Goal: Information Seeking & Learning: Learn about a topic

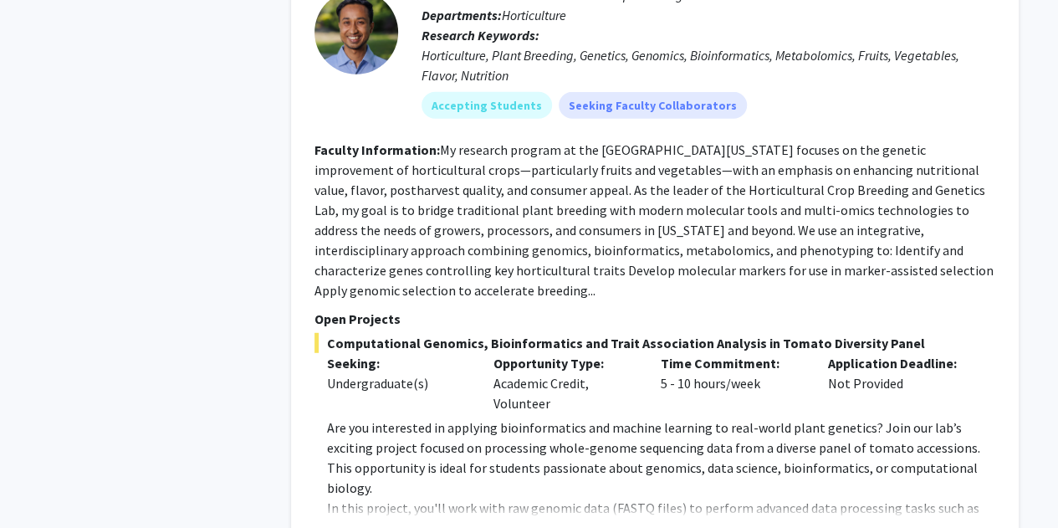
scroll to position [2140, 0]
click at [373, 523] on button "Show more" at bounding box center [359, 533] width 64 height 20
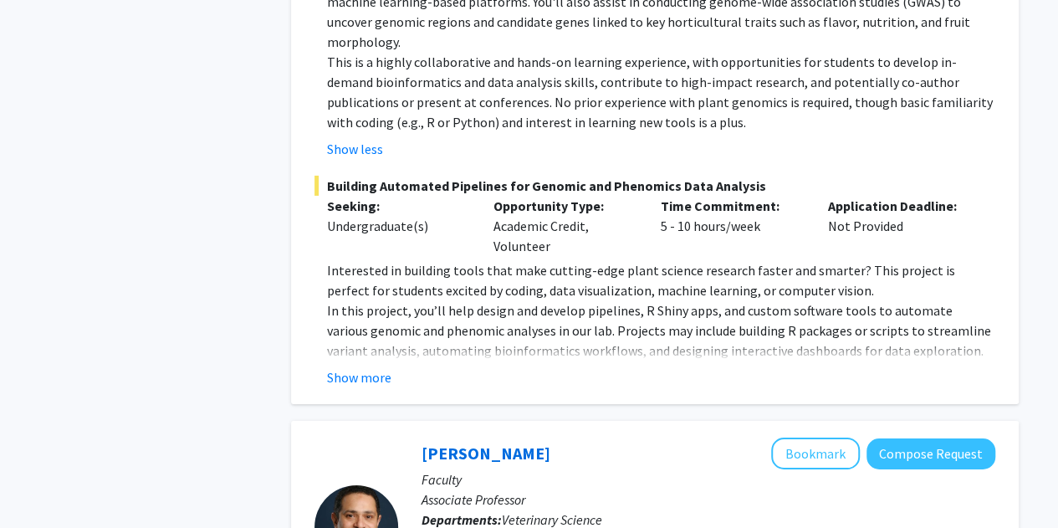
scroll to position [2524, 0]
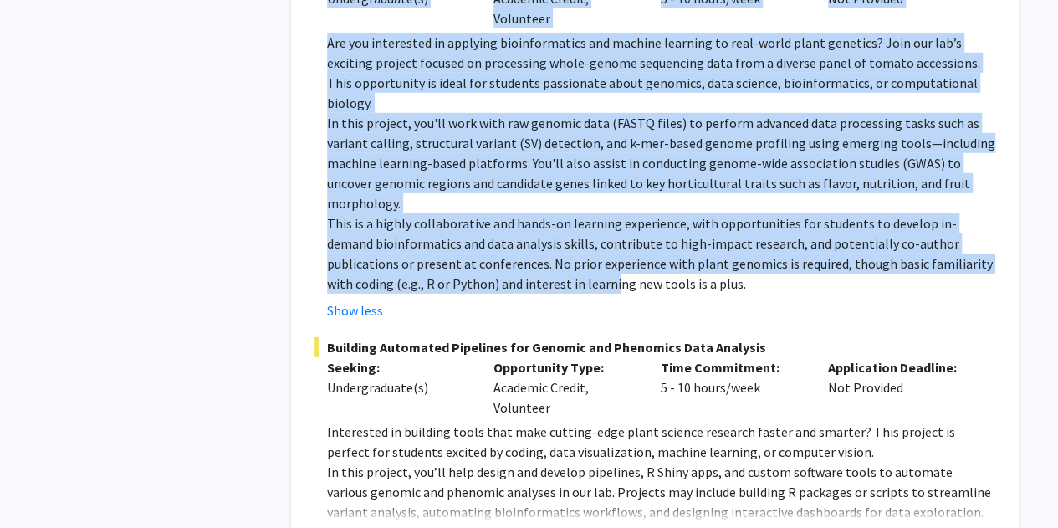
drag, startPoint x: 408, startPoint y: 64, endPoint x: 503, endPoint y: 197, distance: 163.6
click at [503, 197] on fg-search-faculty "Manoj Sapkota Bookmark Compose Request Faculty Assistant Professor of Horticult…" at bounding box center [654, 49] width 681 height 1000
click at [354, 527] on button "Show more" at bounding box center [359, 538] width 64 height 20
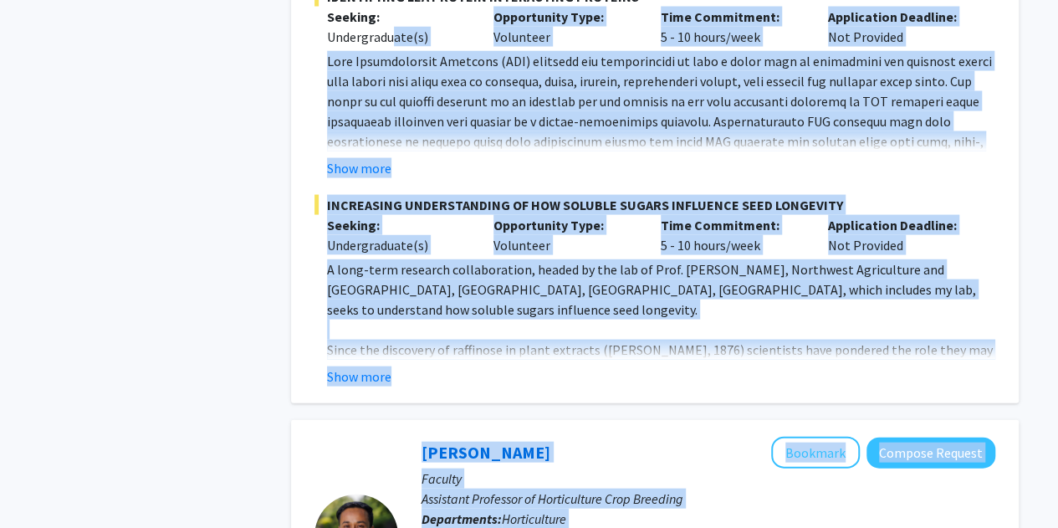
scroll to position [1633, 0]
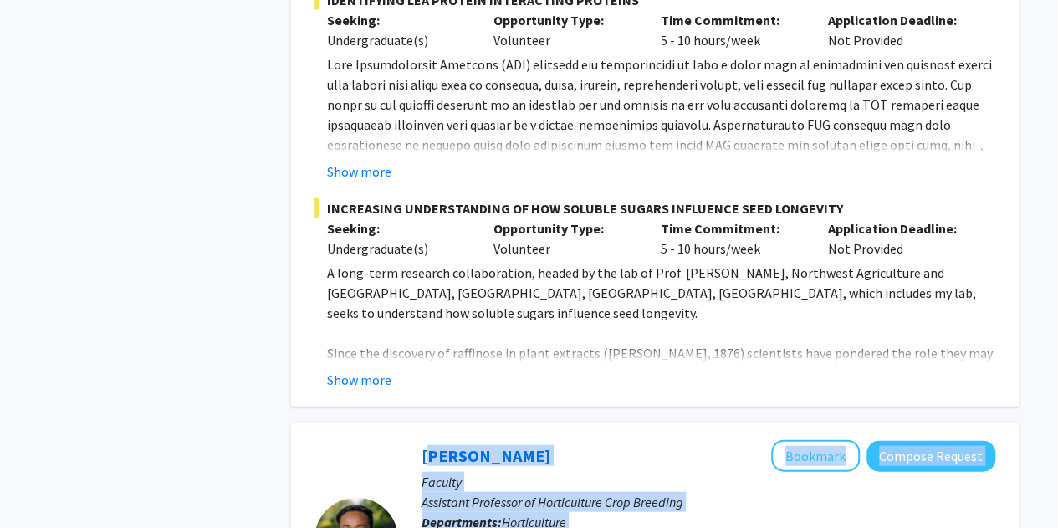
drag, startPoint x: 468, startPoint y: 411, endPoint x: 418, endPoint y: 391, distance: 53.7
copy fg-search-faculty "Manoj Sapkota Bookmark Compose Request Faculty Assistant Professor of Horticult…"
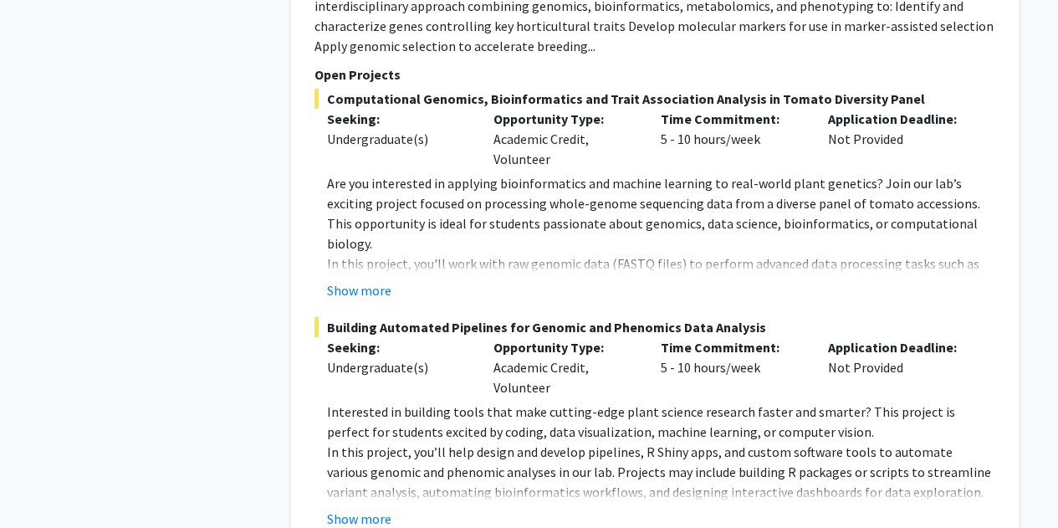
scroll to position [2403, 0]
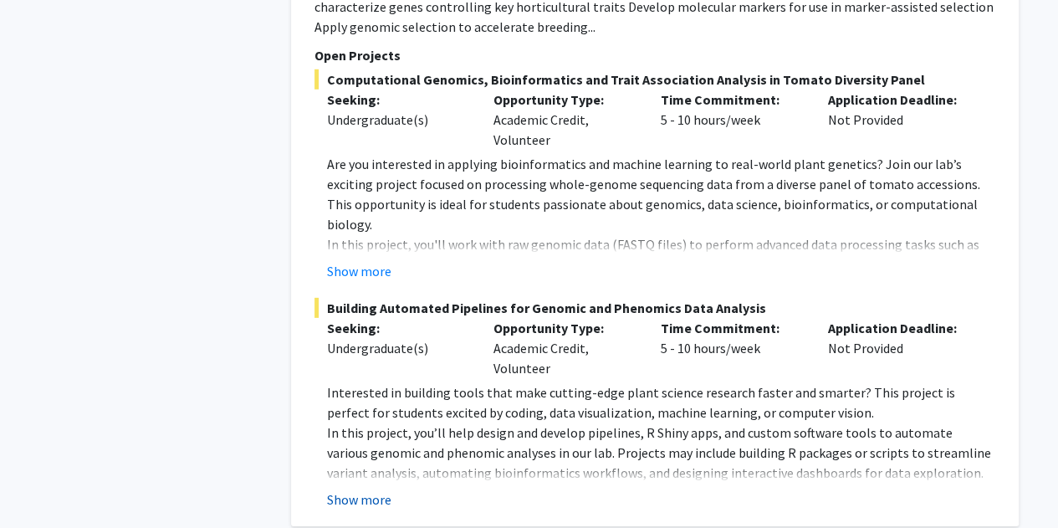
click at [375, 489] on button "Show more" at bounding box center [359, 499] width 64 height 20
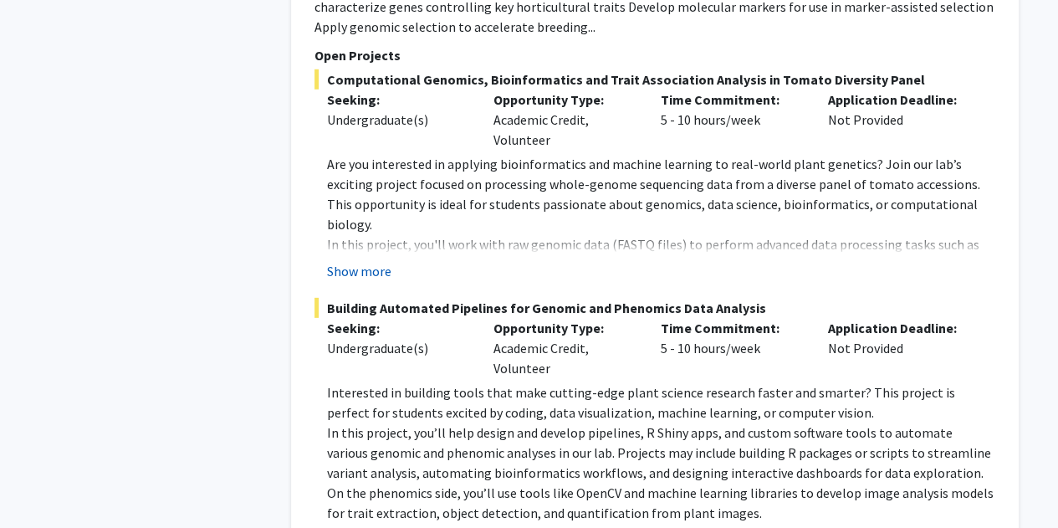
click at [365, 261] on button "Show more" at bounding box center [359, 271] width 64 height 20
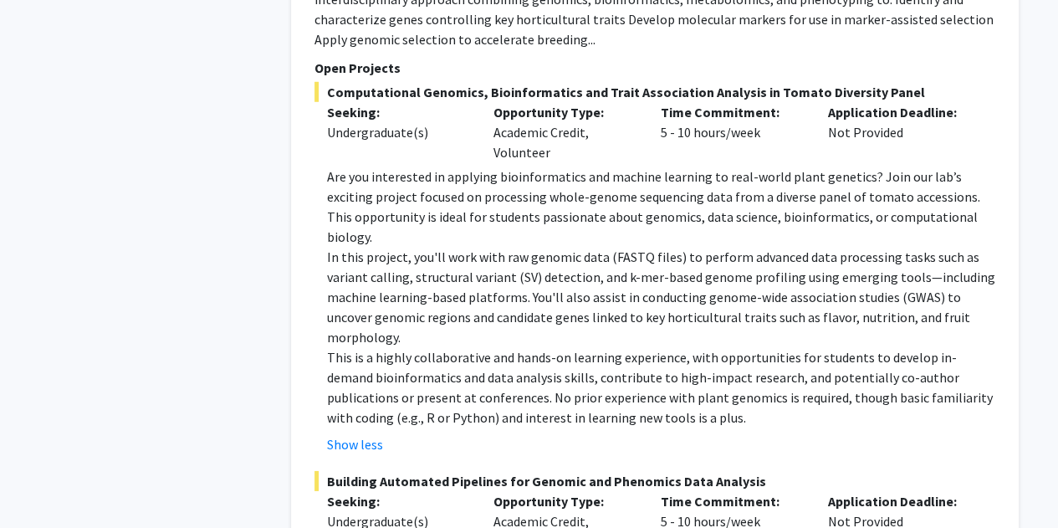
scroll to position [2390, 0]
drag, startPoint x: 671, startPoint y: 201, endPoint x: 609, endPoint y: 198, distance: 62.0
click at [609, 247] on p "In this project, you'll work with raw genomic data (FASTQ files) to perform adv…" at bounding box center [661, 297] width 668 height 100
click at [770, 247] on p "In this project, you'll work with raw genomic data (FASTQ files) to perform adv…" at bounding box center [661, 297] width 668 height 100
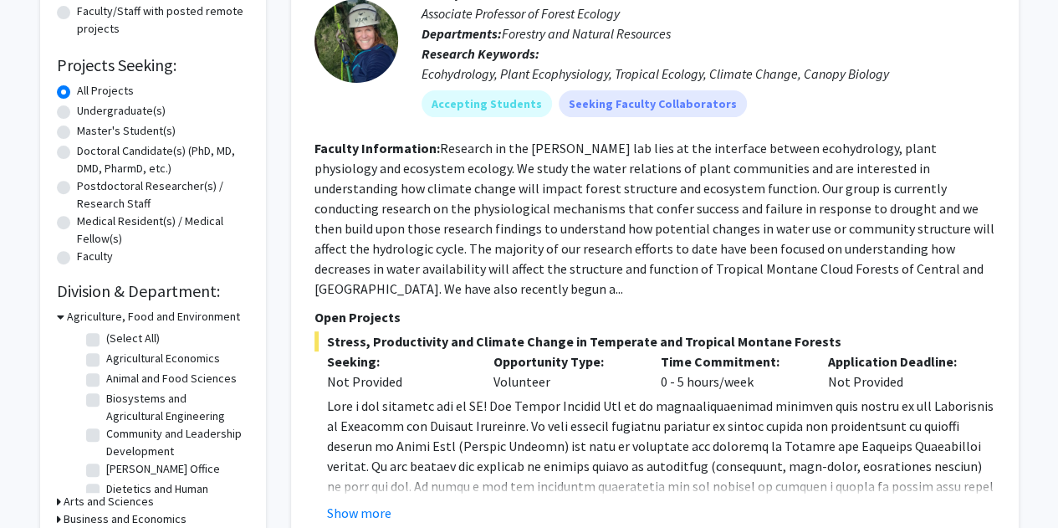
scroll to position [0, 0]
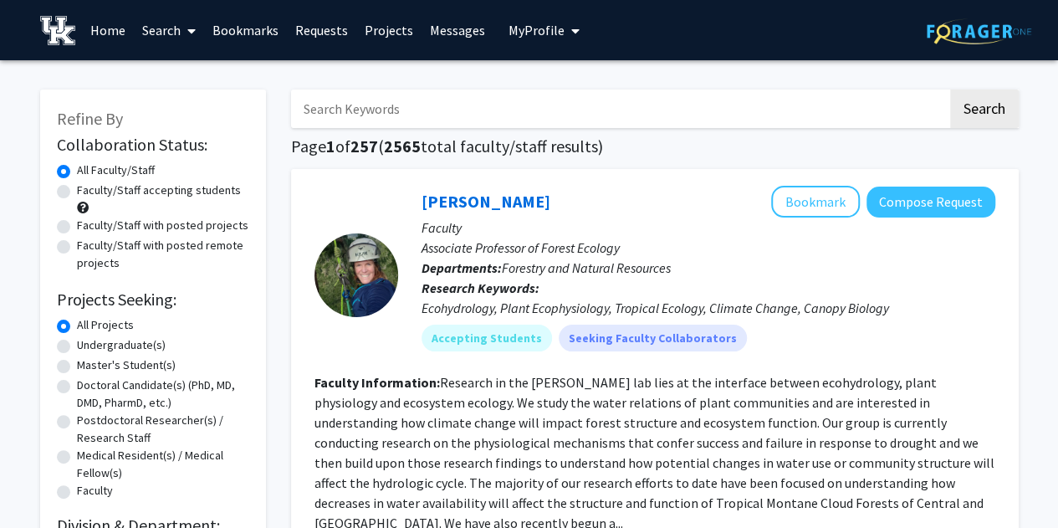
click at [429, 23] on link "Messages" at bounding box center [457, 30] width 72 height 59
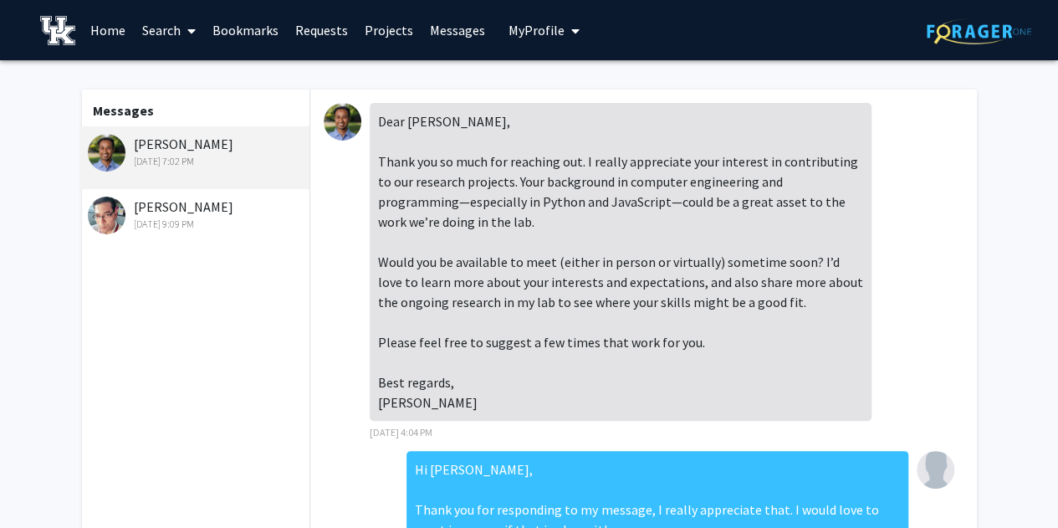
scroll to position [677, 0]
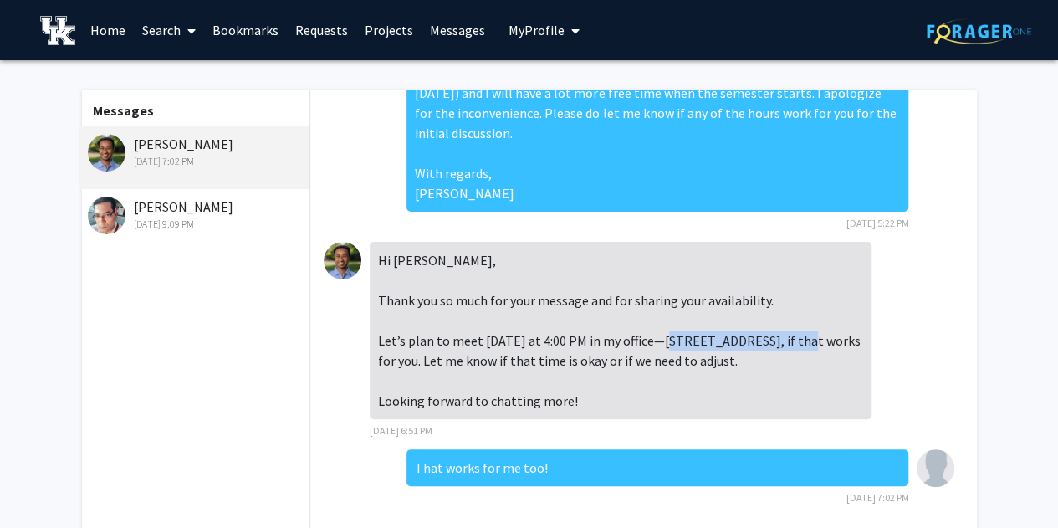
drag, startPoint x: 838, startPoint y: 341, endPoint x: 712, endPoint y: 342, distance: 125.4
click at [712, 342] on div "Hi [PERSON_NAME], Thank you so much for your message and for sharing your avail…" at bounding box center [621, 330] width 502 height 177
click at [752, 377] on div "Hi [PERSON_NAME], Thank you so much for your message and for sharing your avail…" at bounding box center [621, 330] width 502 height 177
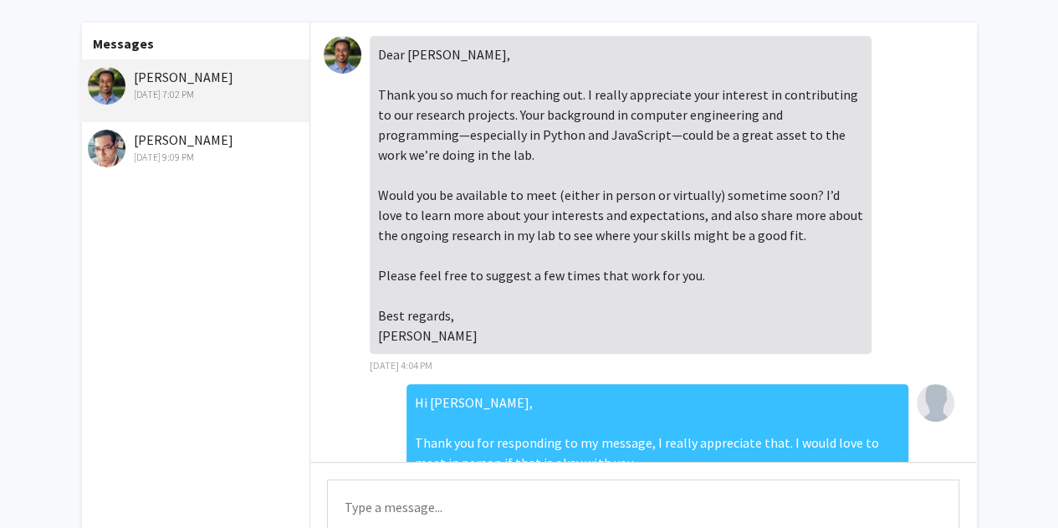
scroll to position [0, 0]
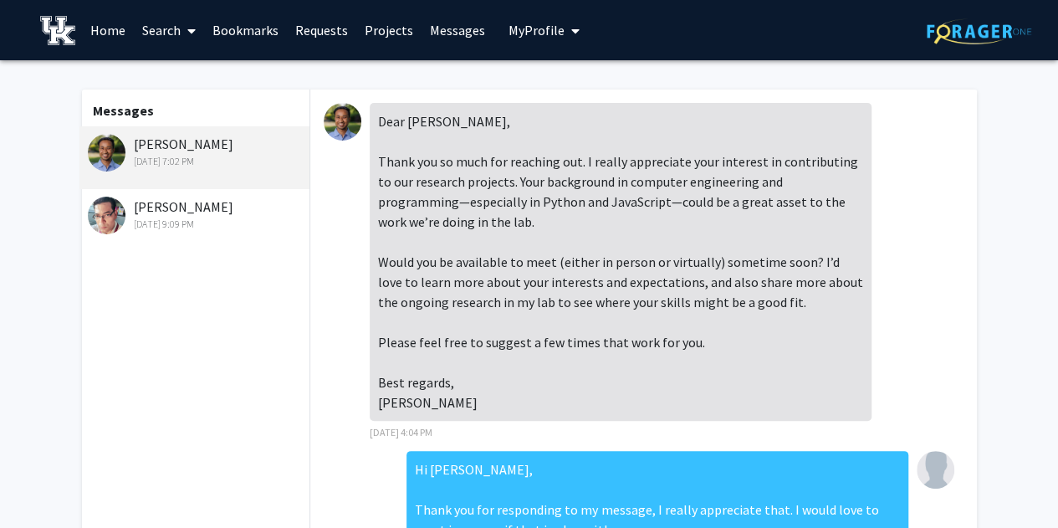
click at [110, 33] on link "Home" at bounding box center [108, 30] width 52 height 59
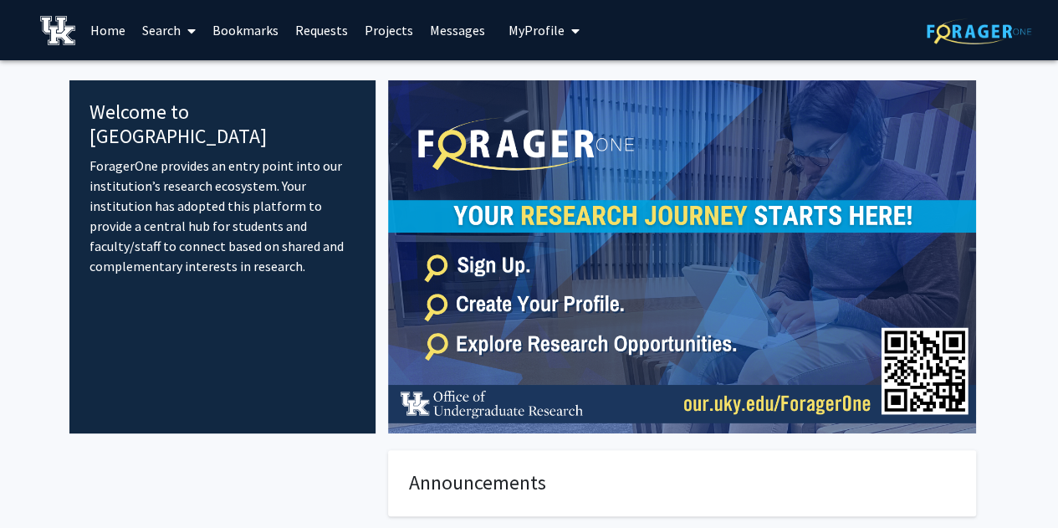
click at [189, 34] on icon at bounding box center [191, 30] width 8 height 13
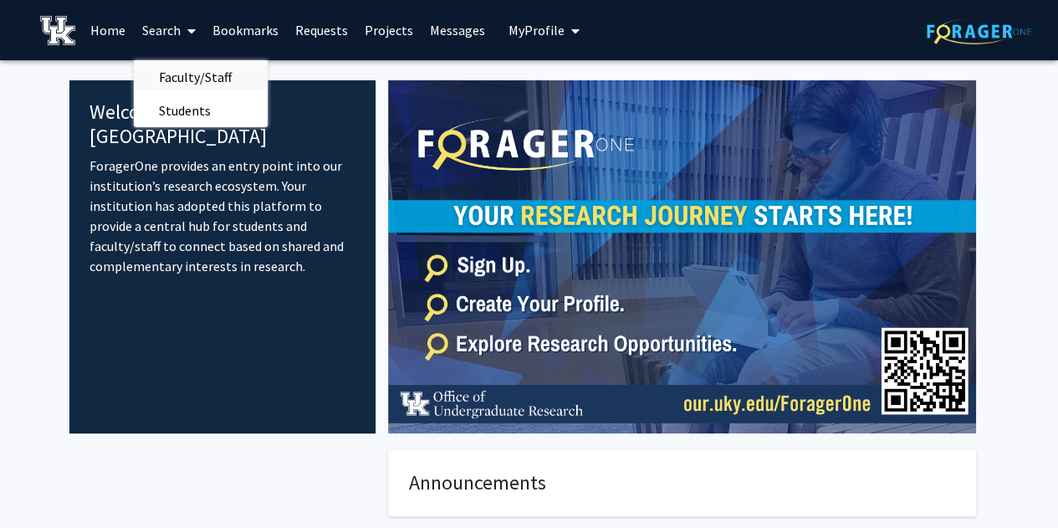
click at [190, 74] on span "Faculty/Staff" at bounding box center [195, 76] width 123 height 33
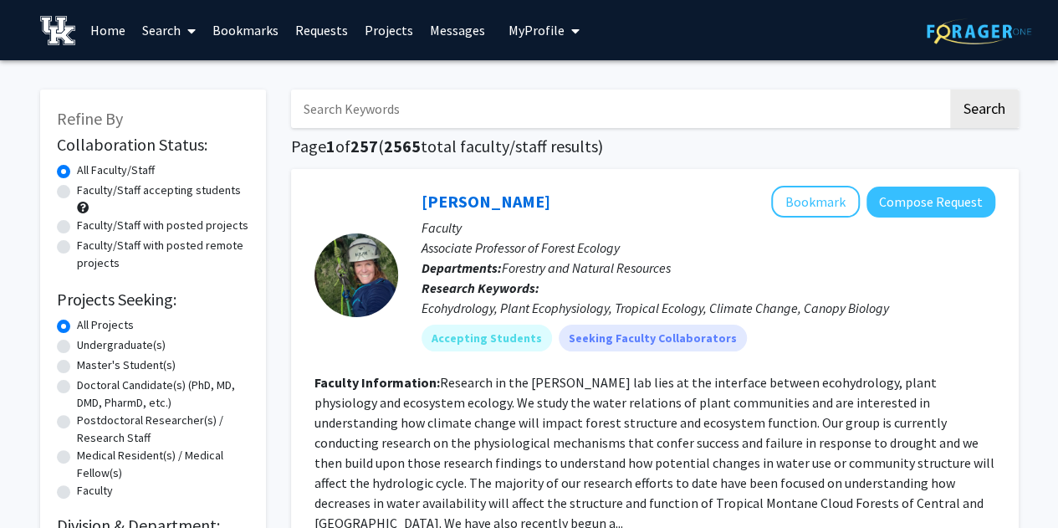
click at [160, 37] on link "Search" at bounding box center [169, 30] width 70 height 59
click at [174, 110] on span "Students" at bounding box center [185, 110] width 102 height 33
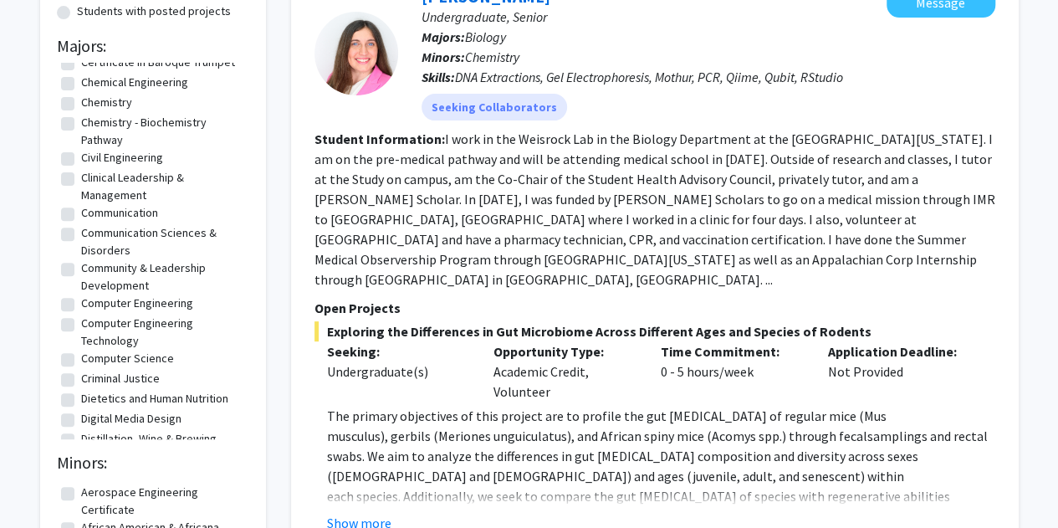
scroll to position [446, 0]
click at [161, 360] on label "Computer Science" at bounding box center [127, 358] width 93 height 18
click at [92, 360] on input "Computer Science" at bounding box center [86, 354] width 11 height 11
checkbox input "true"
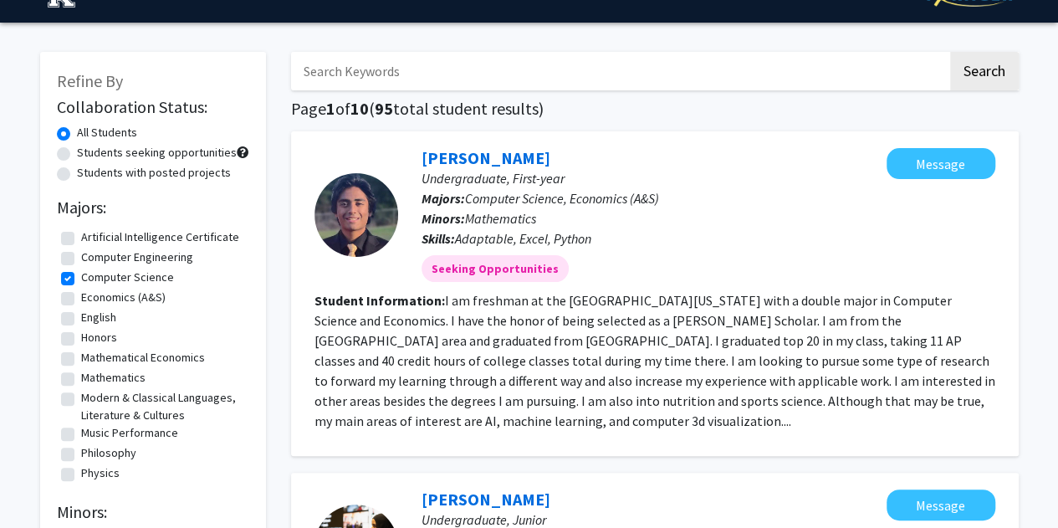
scroll to position [38, 0]
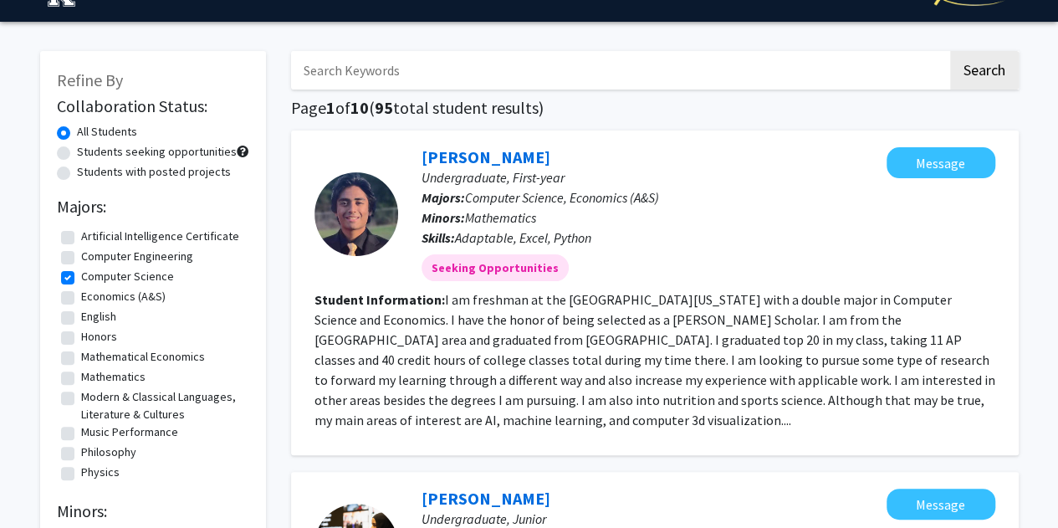
click at [127, 257] on label "Computer Engineering" at bounding box center [137, 256] width 112 height 18
click at [92, 257] on input "Computer Engineering" at bounding box center [86, 252] width 11 height 11
checkbox input "true"
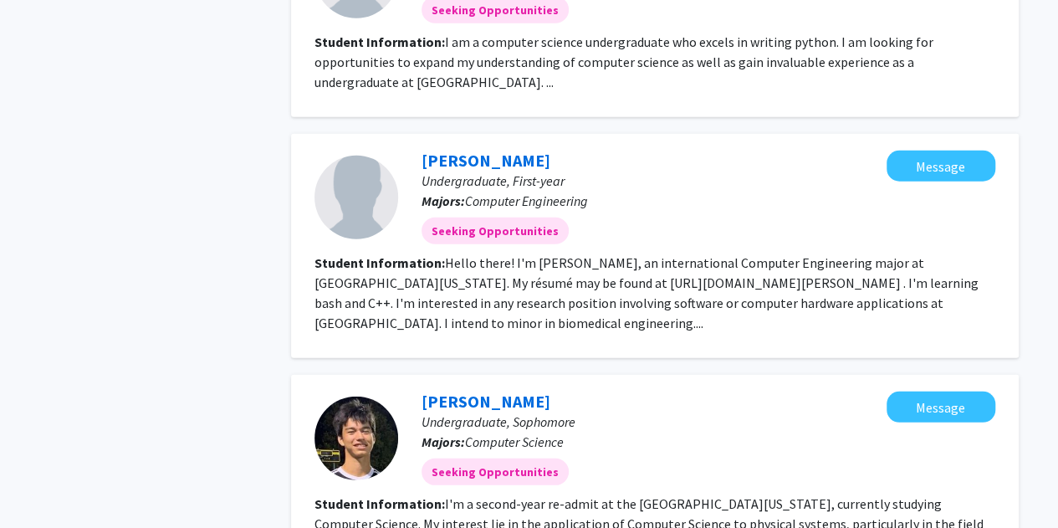
scroll to position [2188, 0]
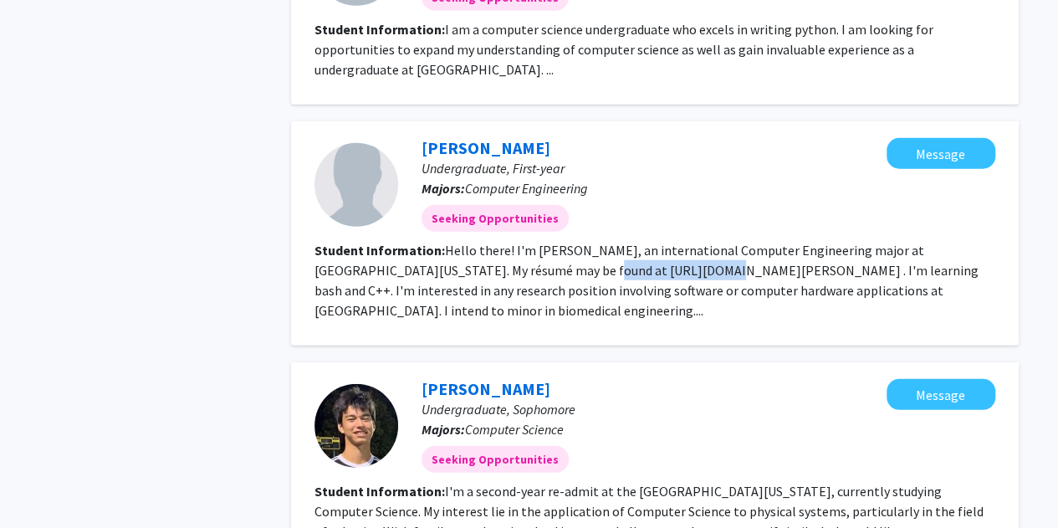
drag, startPoint x: 574, startPoint y: 250, endPoint x: 472, endPoint y: 252, distance: 102.0
click at [472, 252] on fg-read-more "Hello there! I'm [PERSON_NAME], an international Computer Engineering major at …" at bounding box center [646, 280] width 664 height 77
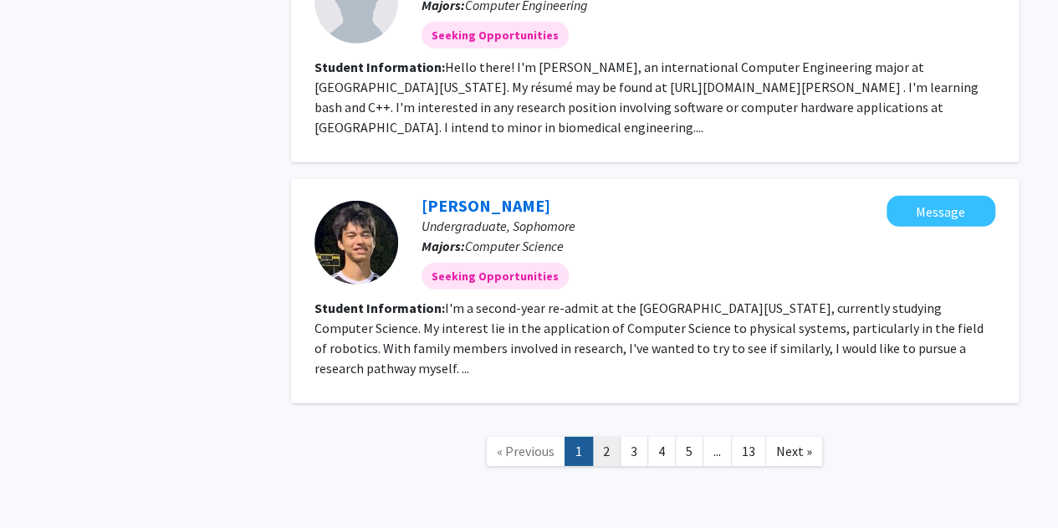
click at [602, 436] on link "2" at bounding box center [606, 450] width 28 height 29
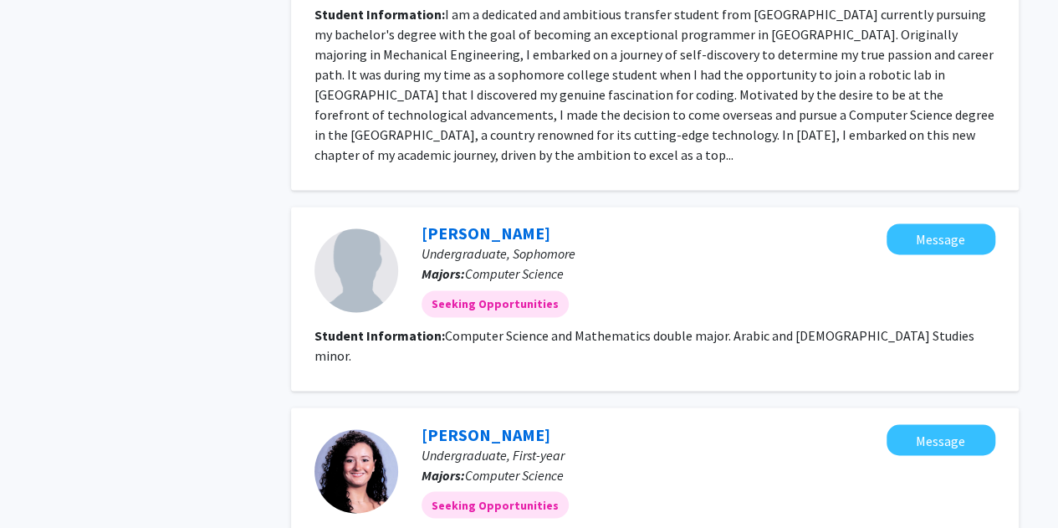
scroll to position [1160, 0]
drag, startPoint x: 599, startPoint y: 204, endPoint x: 423, endPoint y: 218, distance: 177.0
click at [423, 222] on div "[PERSON_NAME] Undergraduate, Sophomore Majors: Computer Science Seeking Opportu…" at bounding box center [642, 269] width 488 height 94
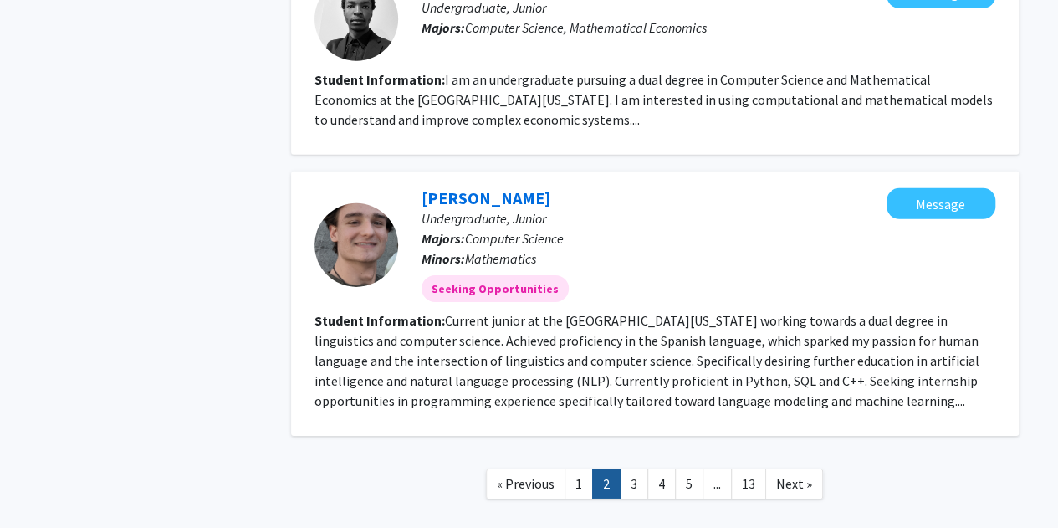
scroll to position [2530, 0]
click at [630, 468] on link "3" at bounding box center [634, 482] width 28 height 29
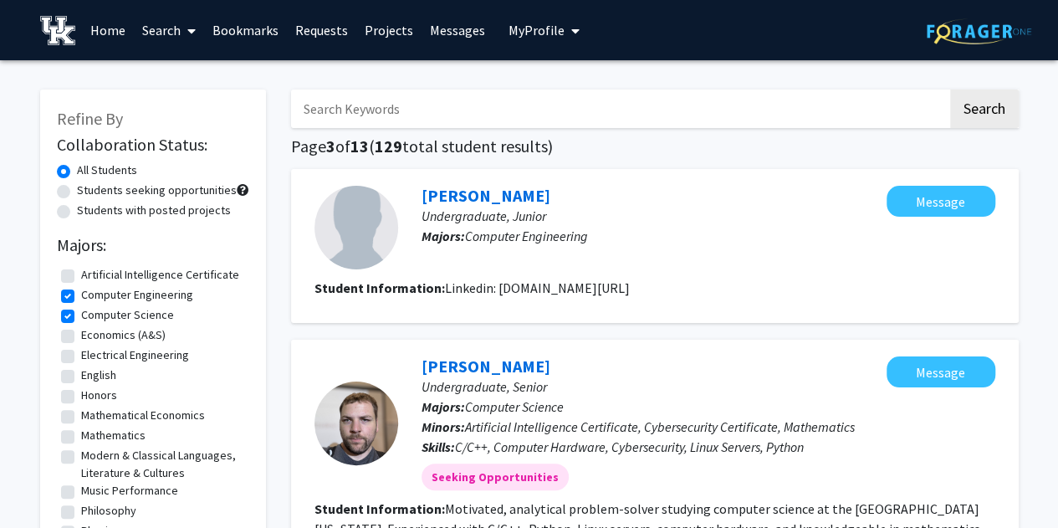
click at [603, 103] on input "Search Keywords" at bounding box center [619, 108] width 656 height 38
type input "[PERSON_NAME]"
click at [950, 89] on button "Search" at bounding box center [984, 108] width 69 height 38
checkbox input "false"
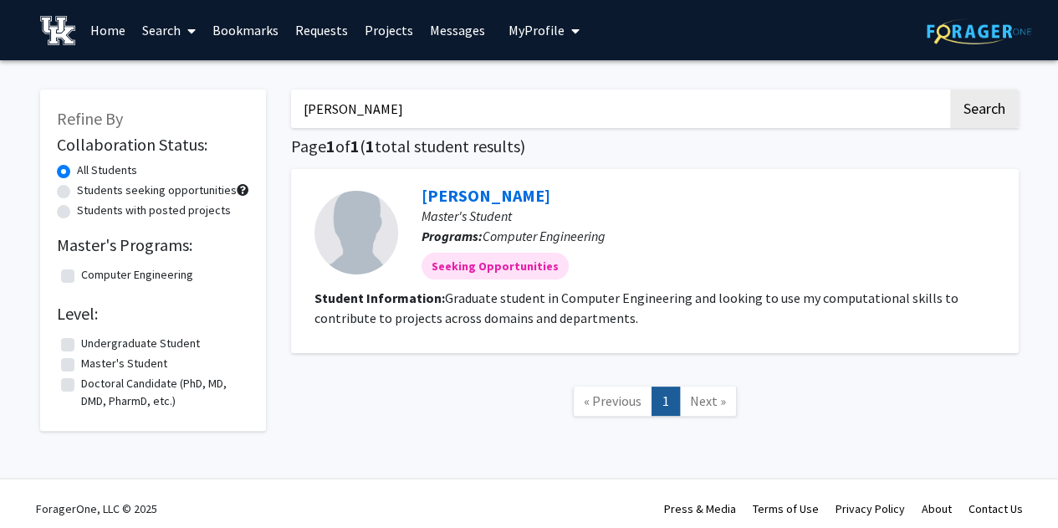
click at [543, 112] on input "[PERSON_NAME]" at bounding box center [619, 108] width 656 height 38
click at [950, 89] on button "Search" at bounding box center [984, 108] width 69 height 38
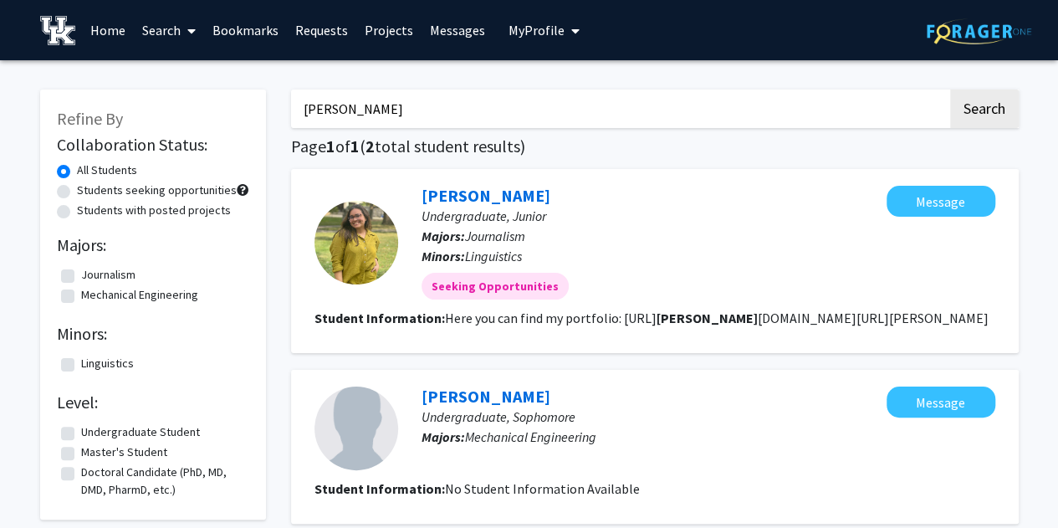
click at [526, 103] on input "[PERSON_NAME]" at bounding box center [619, 108] width 656 height 38
click at [950, 89] on button "Search" at bounding box center [984, 108] width 69 height 38
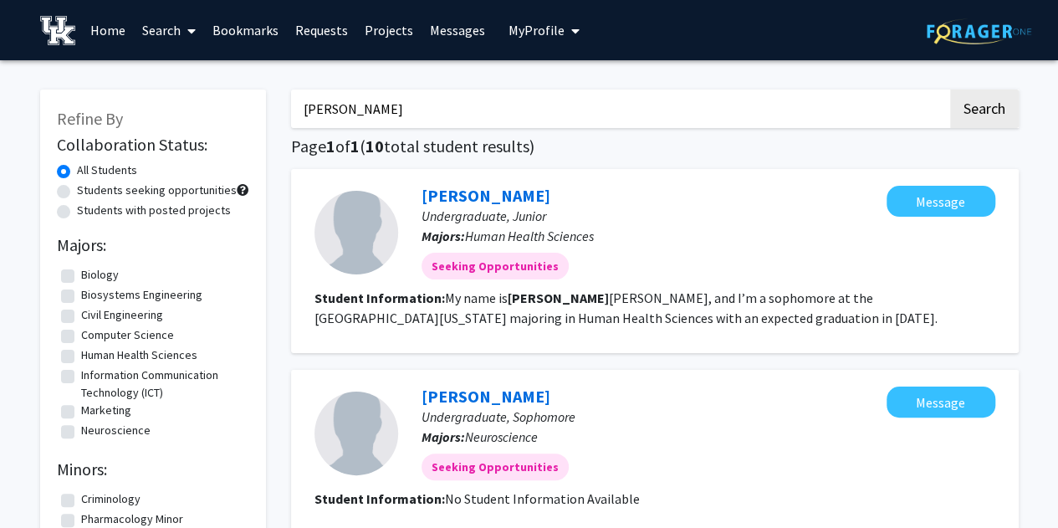
click at [559, 104] on input "[PERSON_NAME]" at bounding box center [619, 108] width 656 height 38
click at [559, 104] on input "v" at bounding box center [619, 108] width 656 height 38
type input "[PERSON_NAME]"
click at [950, 89] on button "Search" at bounding box center [984, 108] width 69 height 38
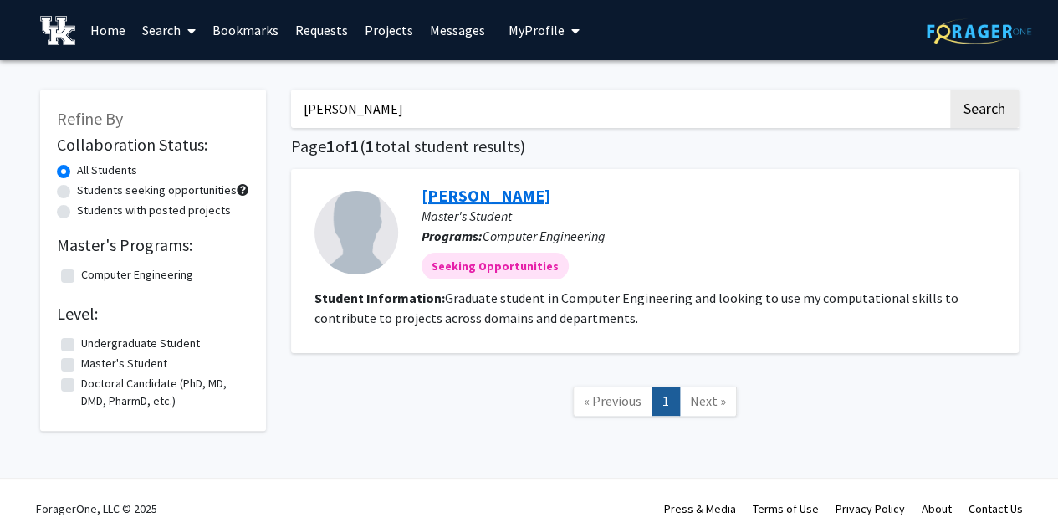
click at [502, 185] on link "[PERSON_NAME]" at bounding box center [485, 195] width 129 height 21
click at [147, 360] on label "Master's Student" at bounding box center [124, 364] width 86 height 18
click at [92, 360] on input "Master's Student" at bounding box center [86, 360] width 11 height 11
click at [151, 362] on label "Master's Student" at bounding box center [124, 364] width 86 height 18
click at [92, 362] on input "Master's Student" at bounding box center [86, 360] width 11 height 11
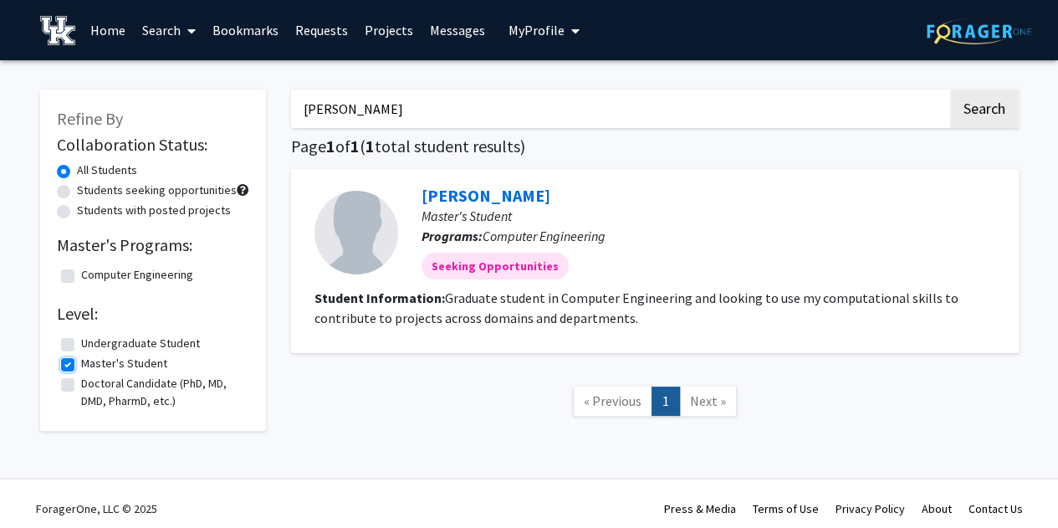
checkbox input "false"
click at [380, 96] on input "[PERSON_NAME]" at bounding box center [619, 108] width 656 height 38
type input "v"
click at [950, 89] on button "Search" at bounding box center [984, 108] width 69 height 38
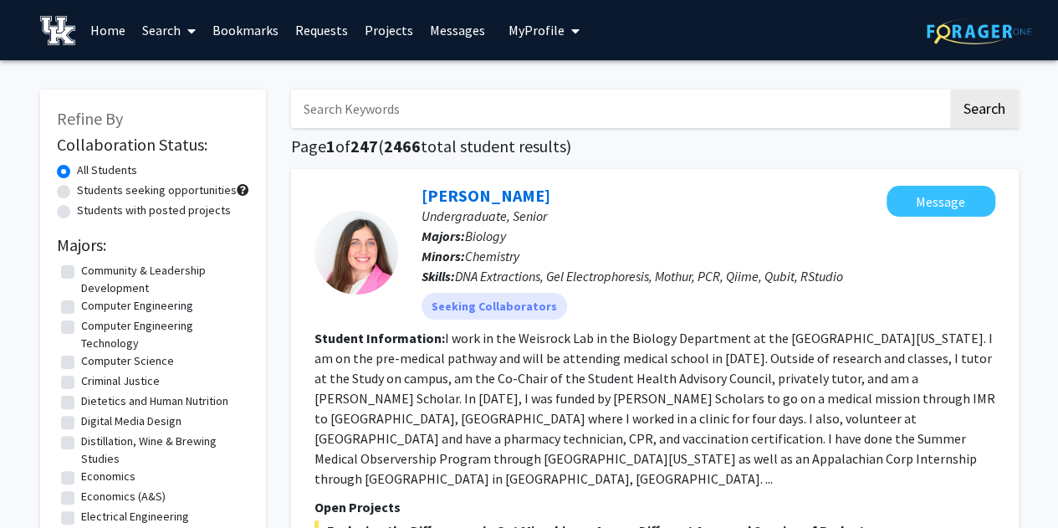
scroll to position [635, 0]
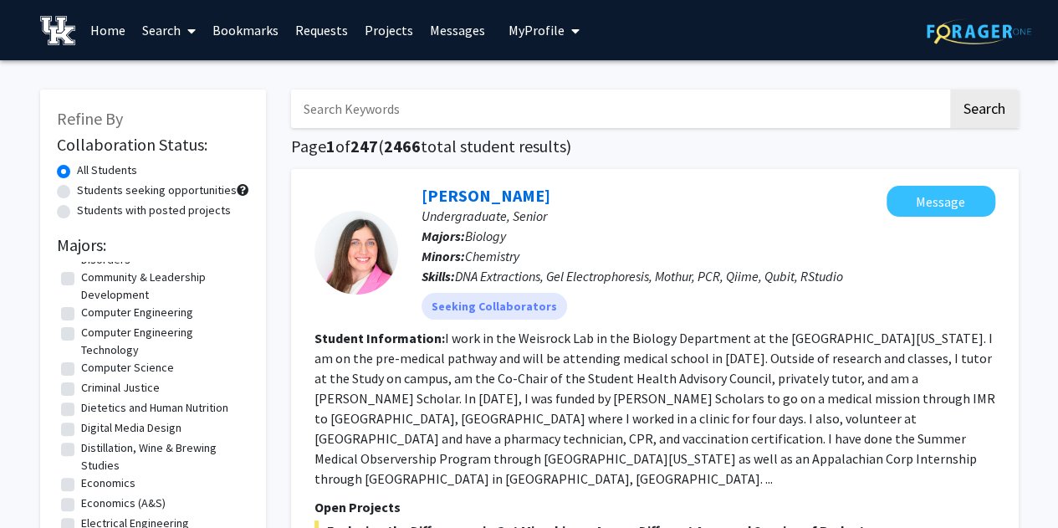
click at [167, 313] on label "Computer Engineering" at bounding box center [137, 313] width 112 height 18
click at [92, 313] on input "Computer Engineering" at bounding box center [86, 309] width 11 height 11
checkbox input "true"
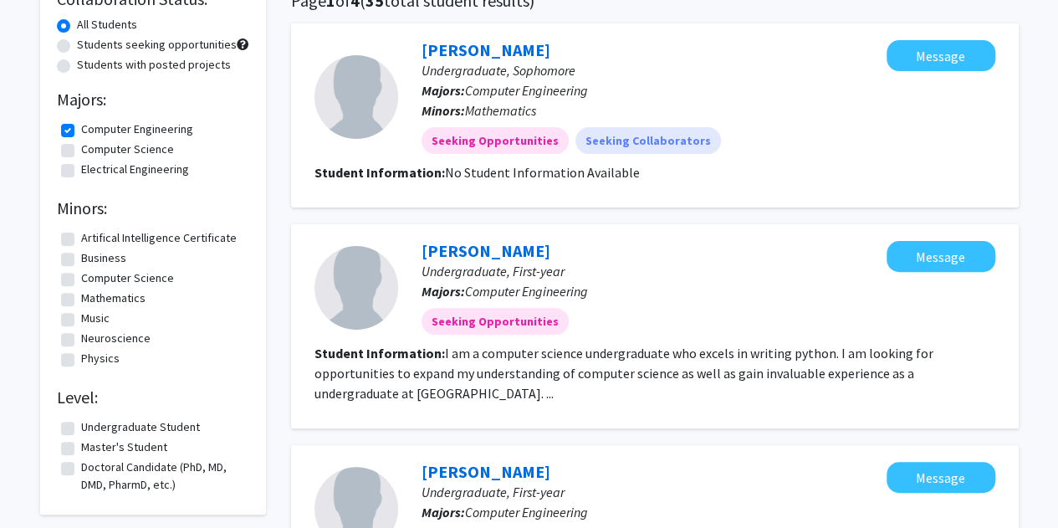
scroll to position [146, 0]
click at [140, 149] on label "Computer Science" at bounding box center [127, 149] width 93 height 18
click at [92, 149] on input "Computer Science" at bounding box center [86, 145] width 11 height 11
checkbox input "true"
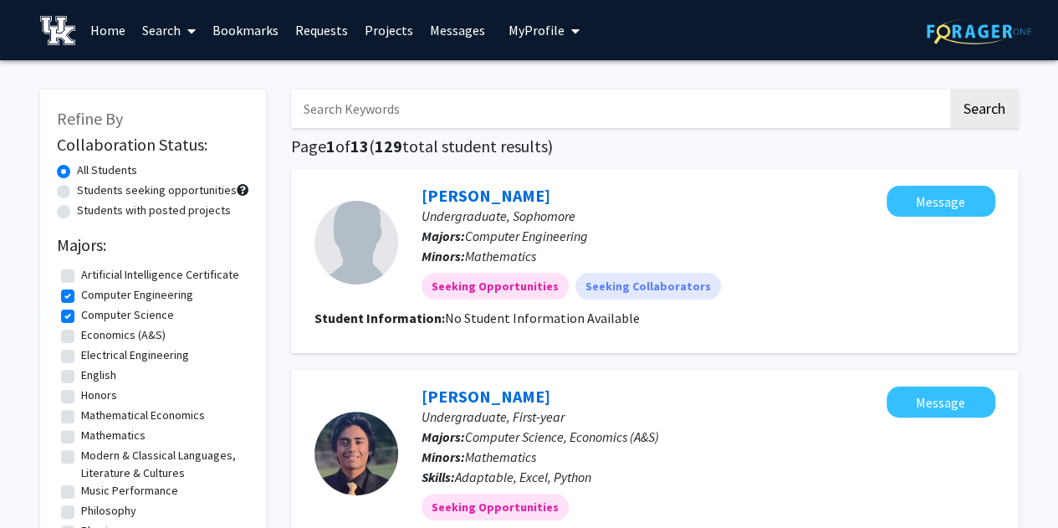
click at [144, 357] on label "Electrical Engineering" at bounding box center [135, 355] width 108 height 18
click at [92, 357] on input "Electrical Engineering" at bounding box center [86, 351] width 11 height 11
checkbox input "true"
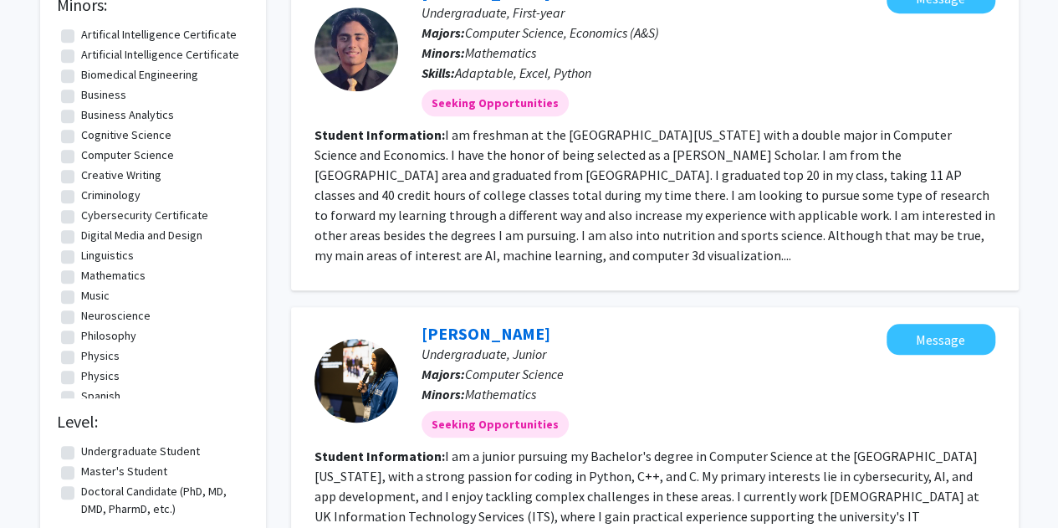
scroll to position [603, 0]
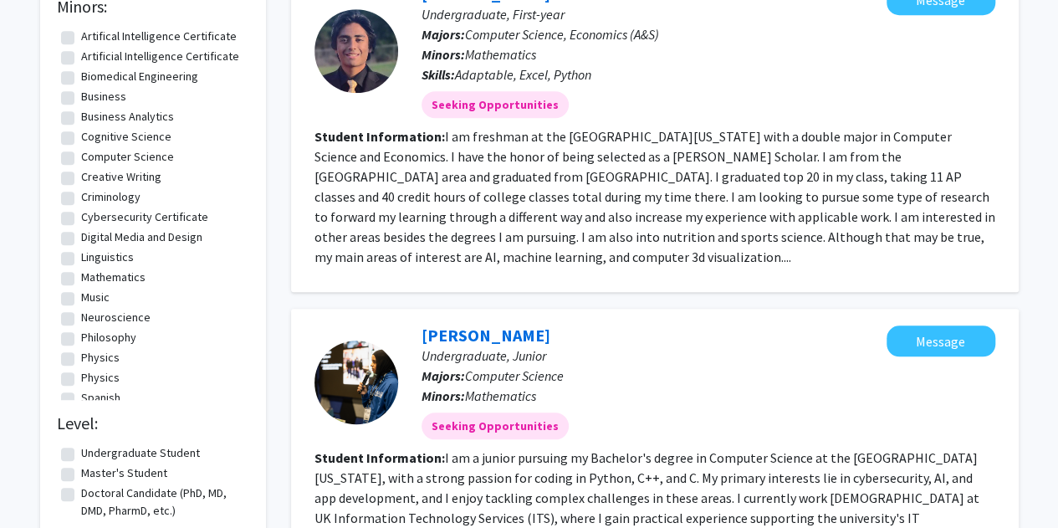
click at [126, 471] on label "Master's Student" at bounding box center [124, 473] width 86 height 18
click at [92, 471] on input "Master's Student" at bounding box center [86, 469] width 11 height 11
checkbox input "true"
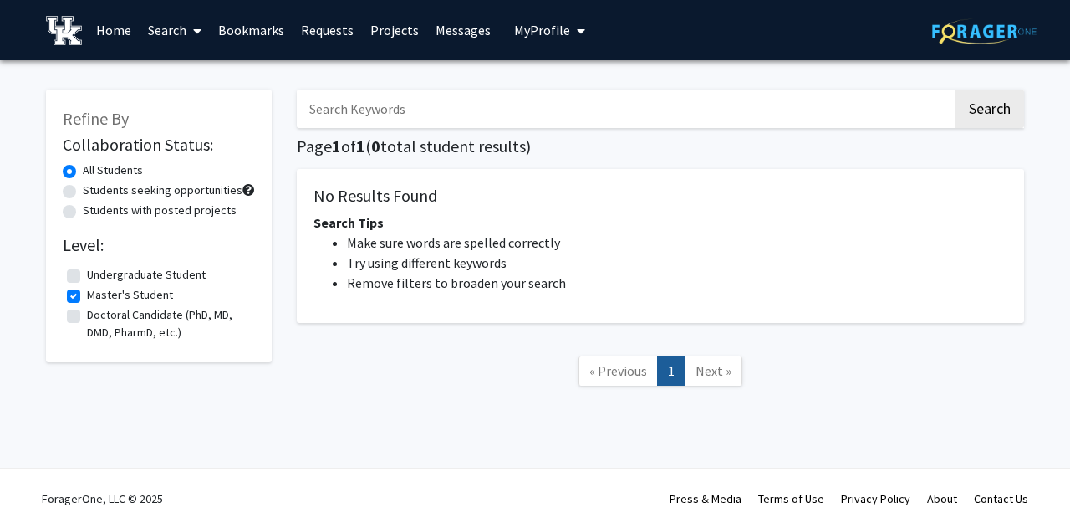
click at [121, 307] on label "Doctoral Candidate (PhD, MD, DMD, PharmD, etc.)" at bounding box center [169, 323] width 164 height 35
click at [98, 307] on input "Doctoral Candidate (PhD, MD, DMD, PharmD, etc.)" at bounding box center [92, 311] width 11 height 11
checkbox input "false"
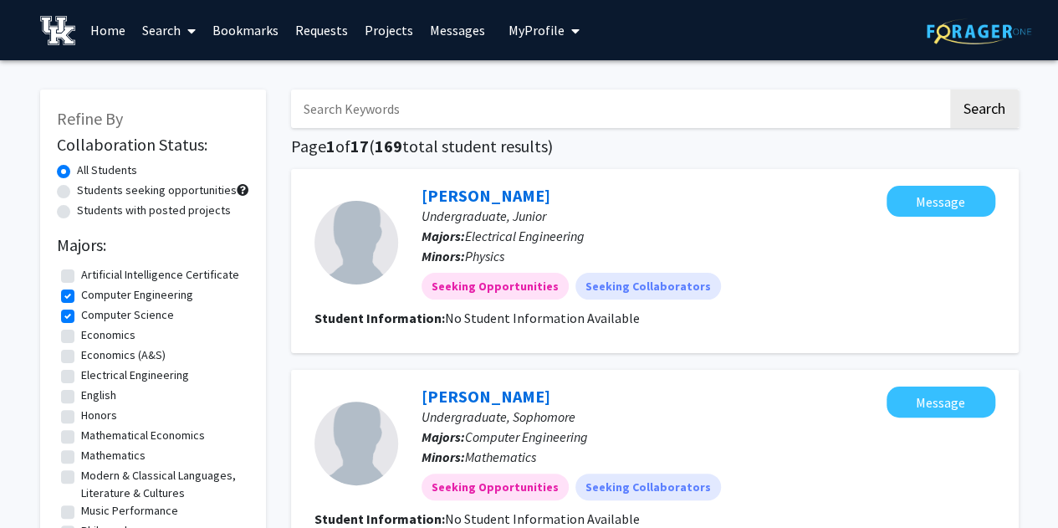
checkbox input "false"
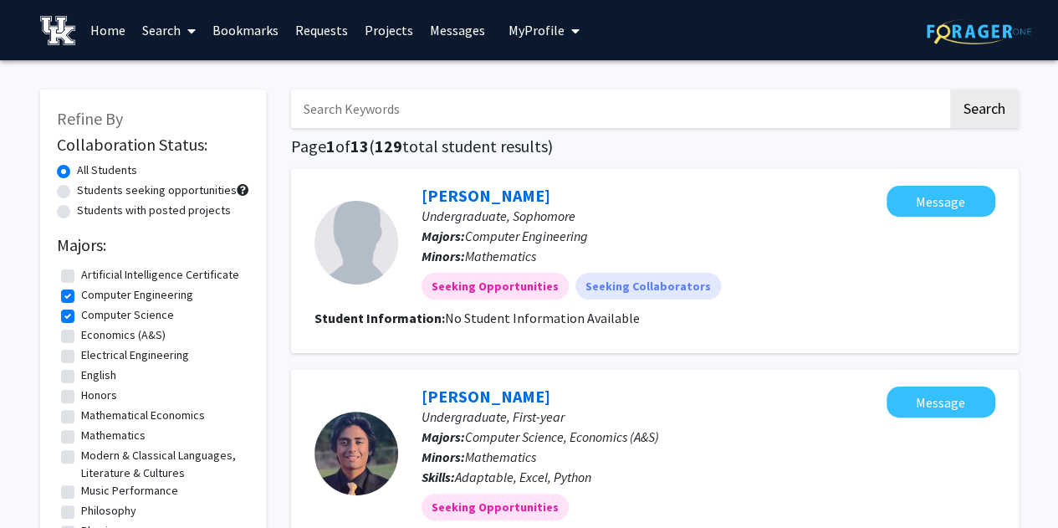
click at [81, 293] on label "Computer Engineering" at bounding box center [137, 295] width 112 height 18
click at [81, 293] on input "Computer Engineering" at bounding box center [86, 291] width 11 height 11
checkbox input "false"
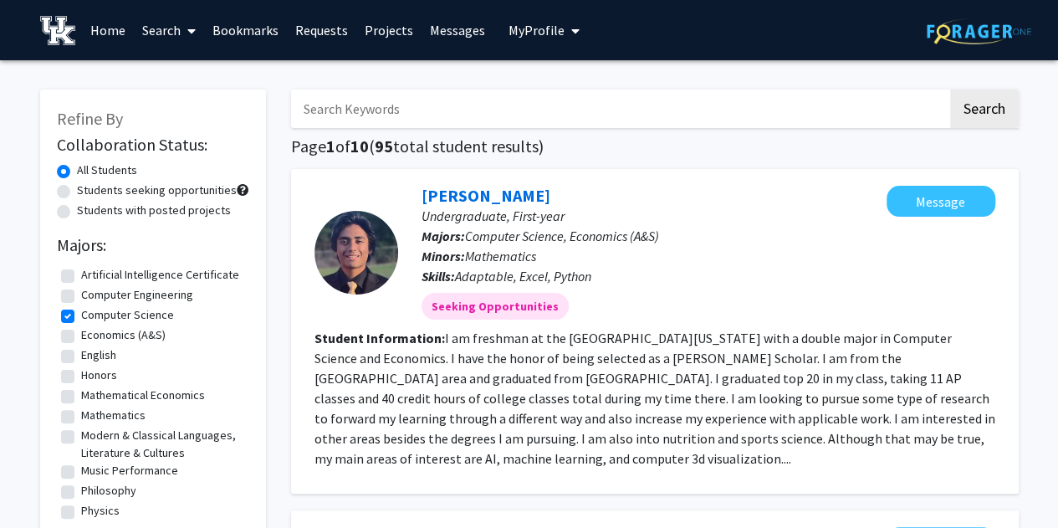
click at [81, 315] on label "Computer Science" at bounding box center [127, 315] width 93 height 18
click at [81, 315] on input "Computer Science" at bounding box center [86, 311] width 11 height 11
checkbox input "false"
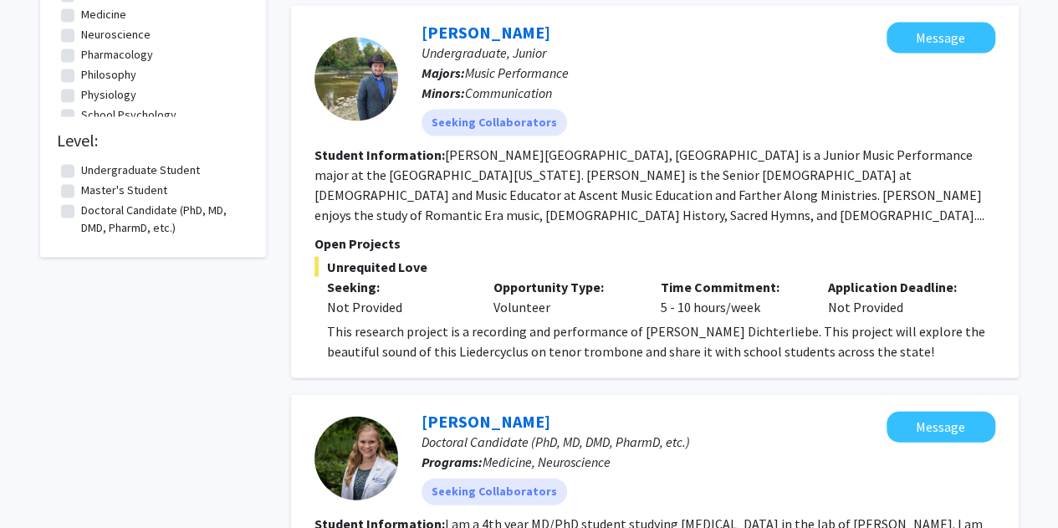
scroll to position [1687, 0]
click at [81, 195] on label "Master's Student" at bounding box center [124, 191] width 86 height 18
click at [81, 193] on input "Master's Student" at bounding box center [86, 187] width 11 height 11
checkbox input "true"
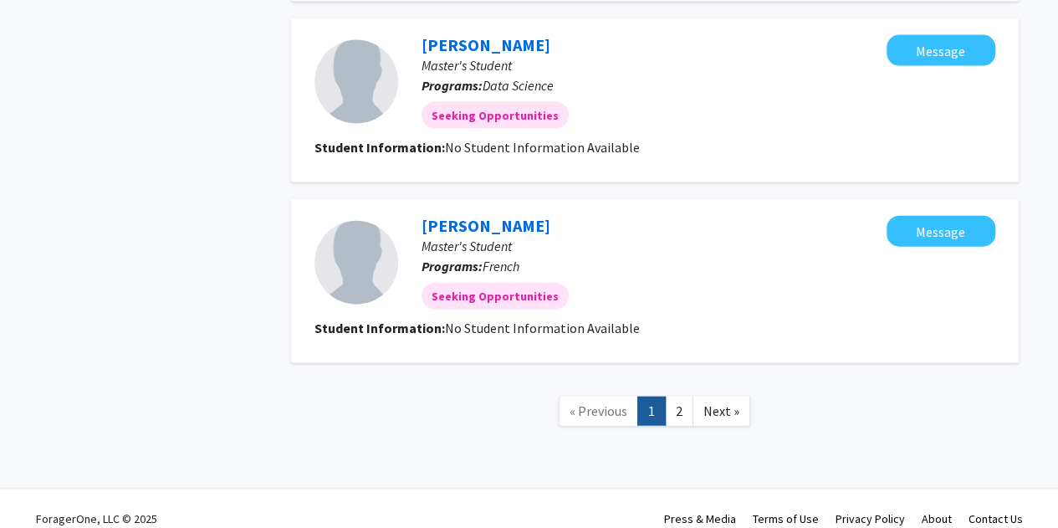
scroll to position [1813, 0]
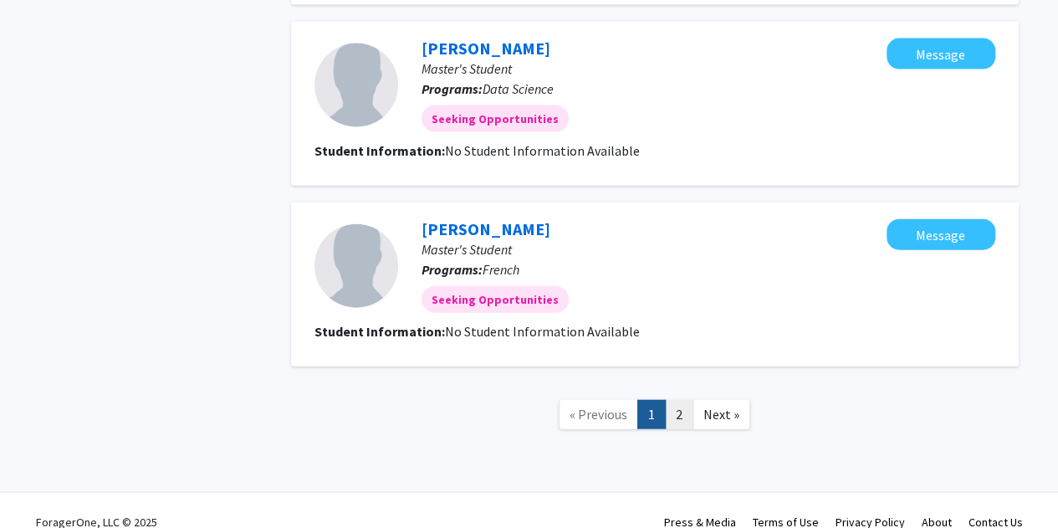
click at [684, 400] on link "2" at bounding box center [679, 414] width 28 height 29
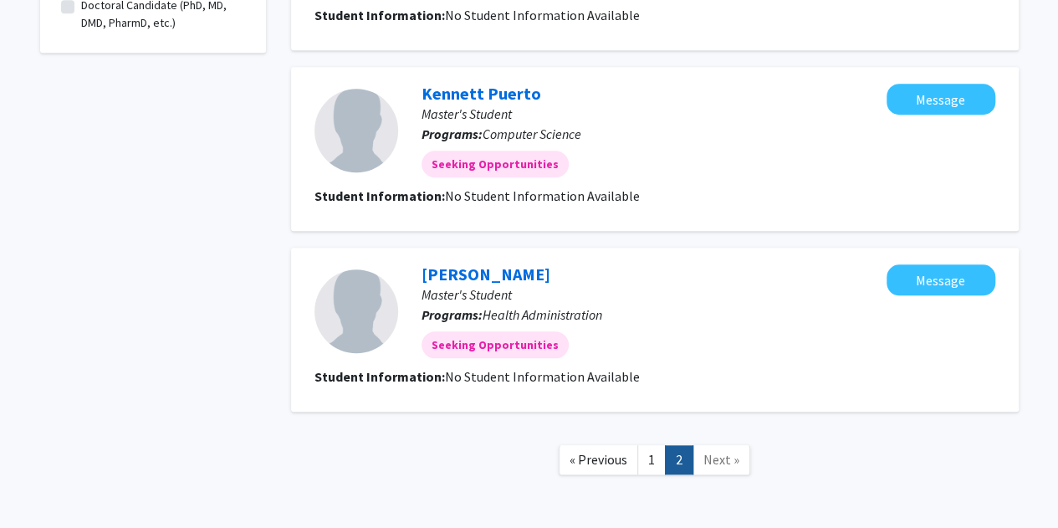
scroll to position [645, 0]
click at [519, 292] on p "Master's Student" at bounding box center [653, 293] width 465 height 20
drag, startPoint x: 507, startPoint y: 273, endPoint x: 420, endPoint y: 277, distance: 87.0
click at [420, 277] on div "[PERSON_NAME] Master's Student Programs: Health Administration Seeking Opportun…" at bounding box center [642, 310] width 488 height 94
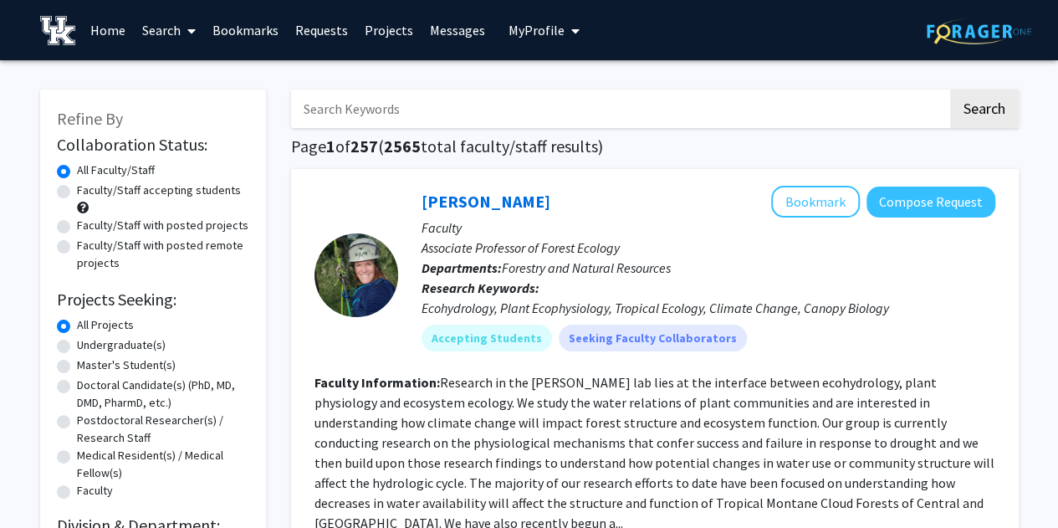
click at [445, 43] on link "Messages" at bounding box center [457, 30] width 72 height 59
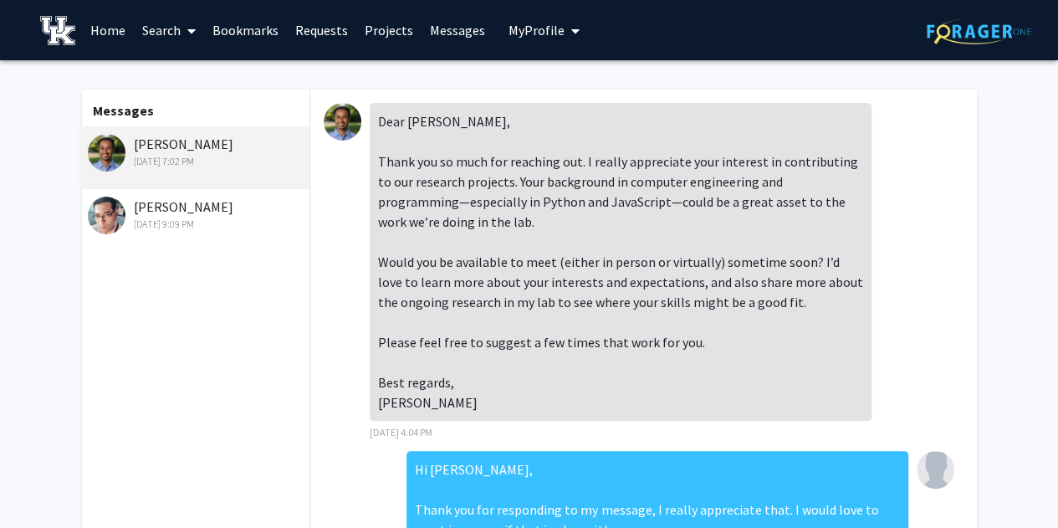
scroll to position [677, 0]
